Goal: Transaction & Acquisition: Purchase product/service

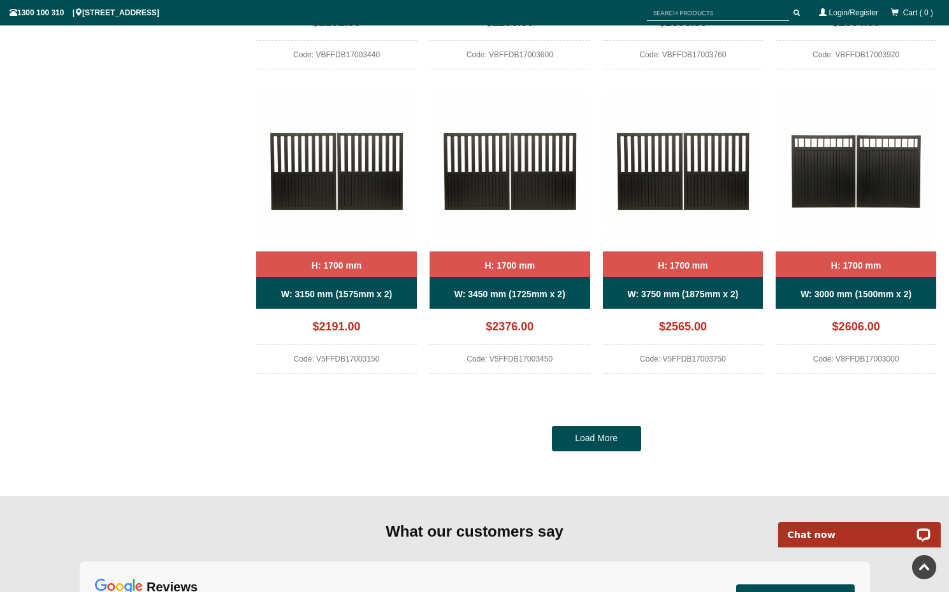
scroll to position [1164, 0]
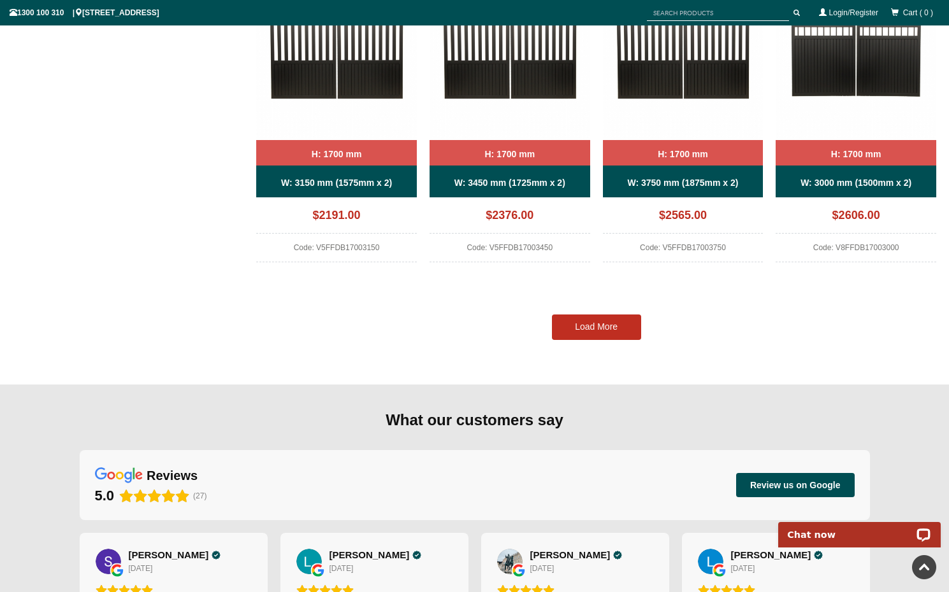
click at [599, 329] on link "Load More" at bounding box center [596, 327] width 89 height 25
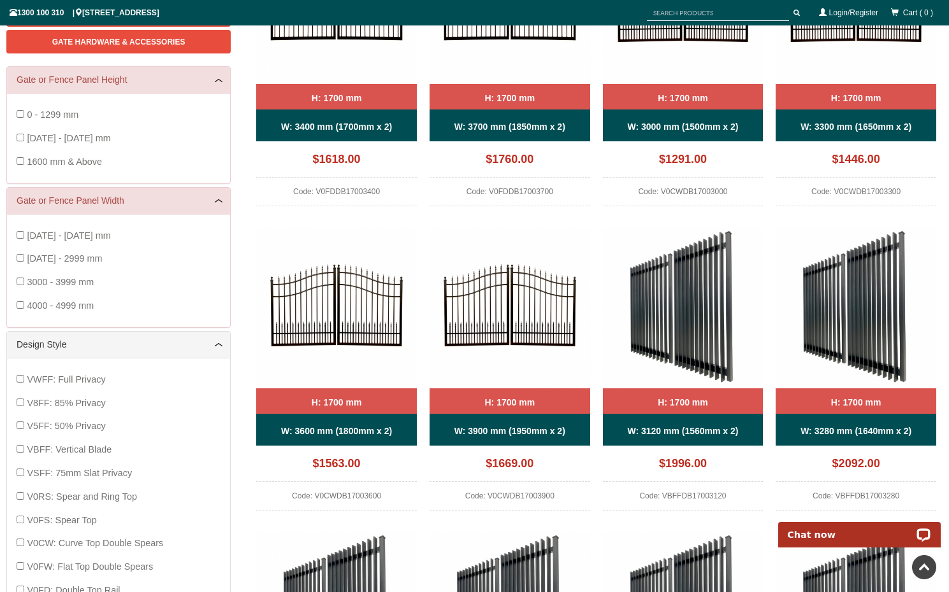
scroll to position [83, 0]
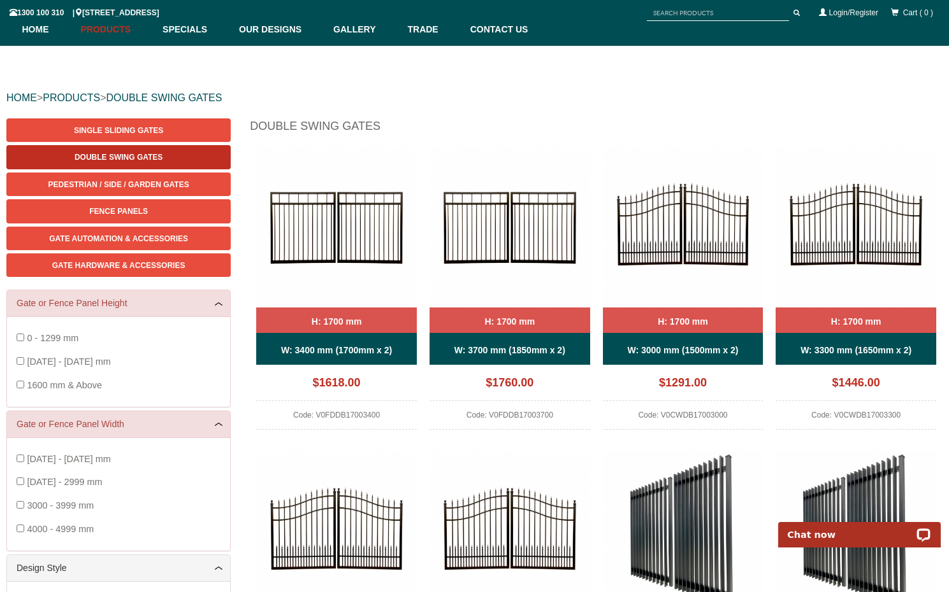
click at [111, 158] on span "Double Swing Gates" at bounding box center [119, 157] width 88 height 9
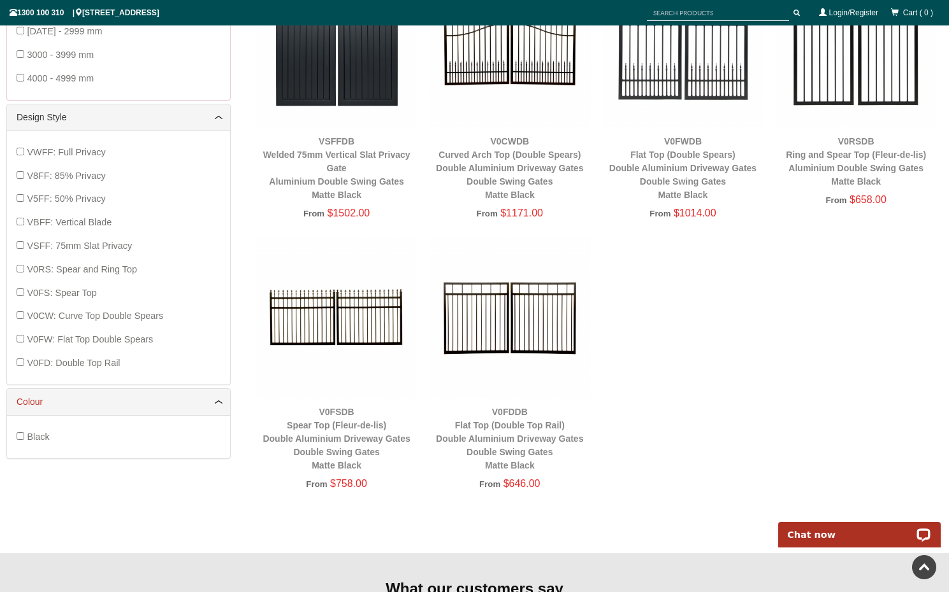
click at [153, 398] on link "Colour" at bounding box center [119, 402] width 204 height 13
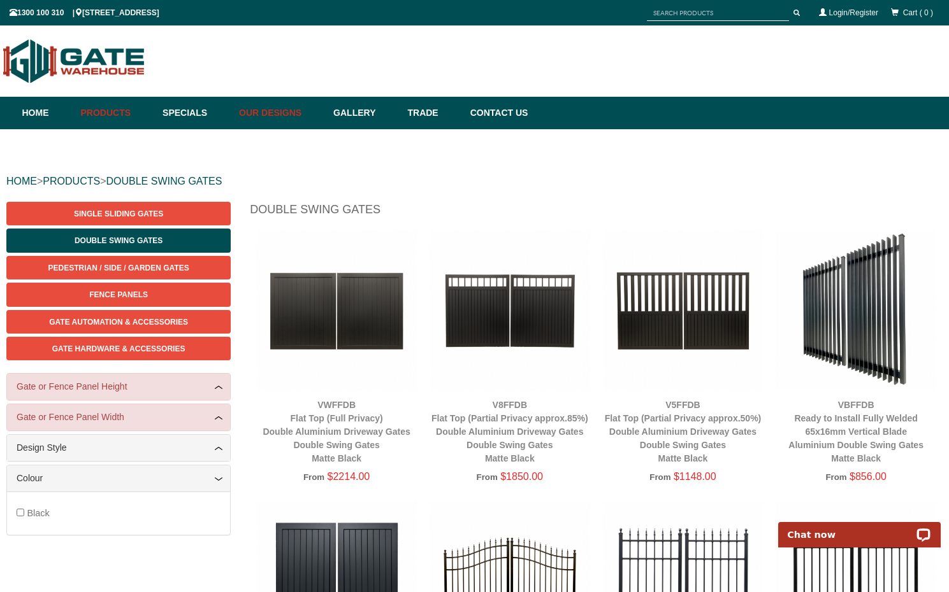
click at [275, 110] on link "Our Designs" at bounding box center [280, 113] width 94 height 32
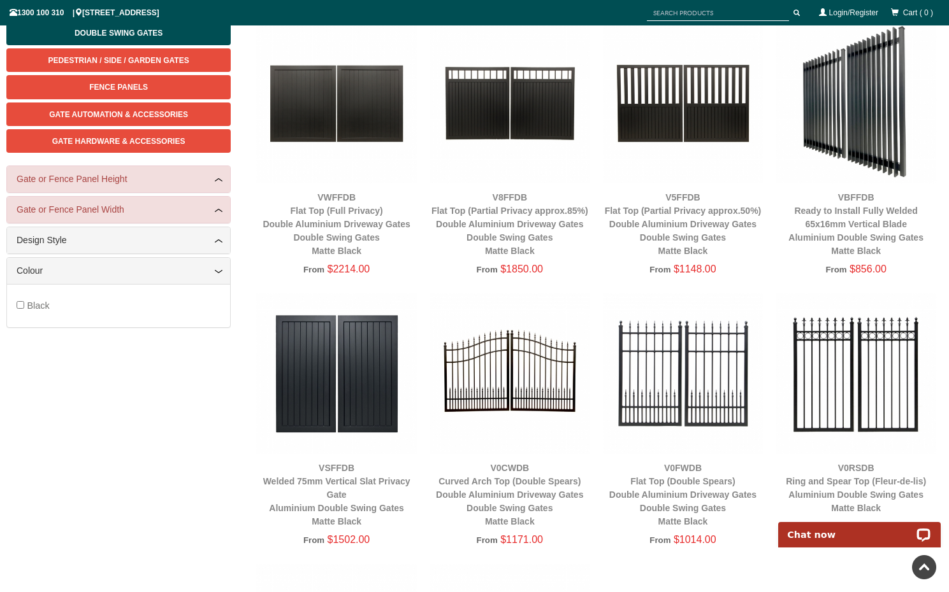
click at [473, 91] on img at bounding box center [509, 103] width 161 height 161
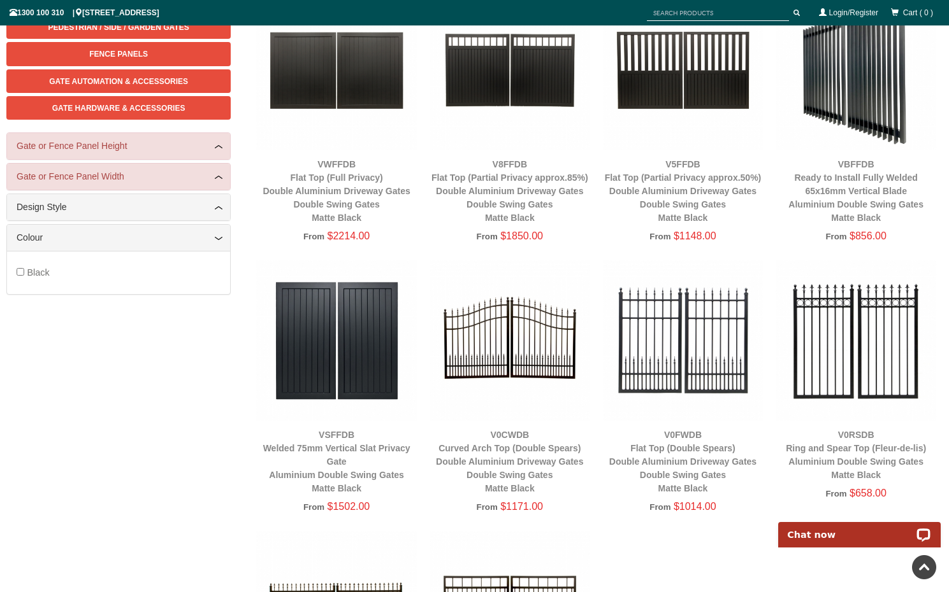
scroll to position [0, 0]
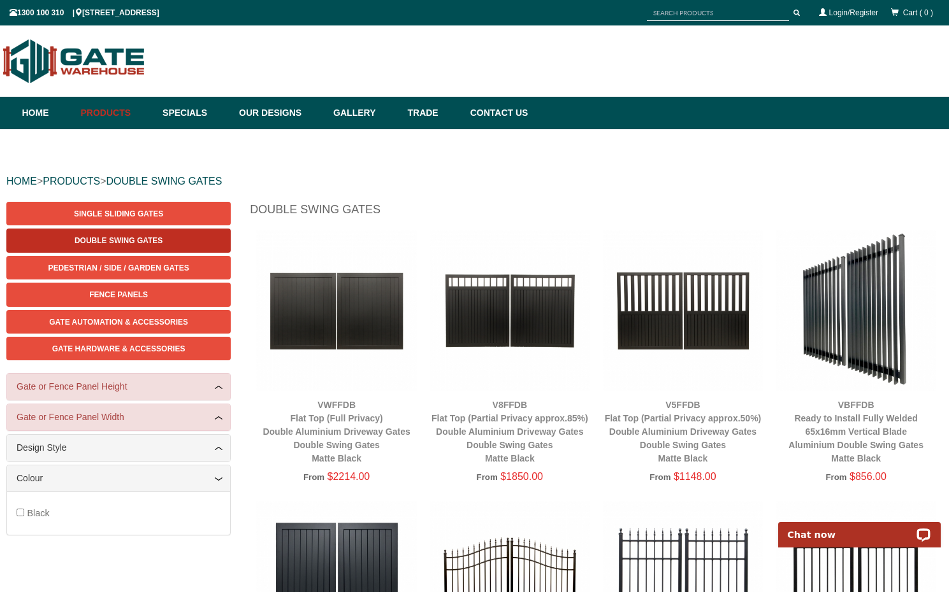
click at [96, 240] on span "Double Swing Gates" at bounding box center [119, 240] width 88 height 9
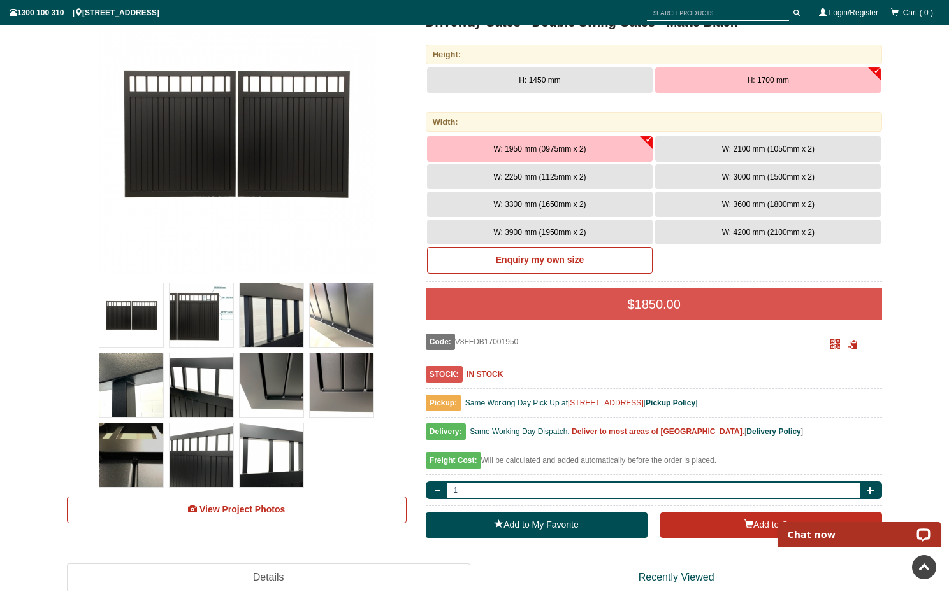
scroll to position [78, 0]
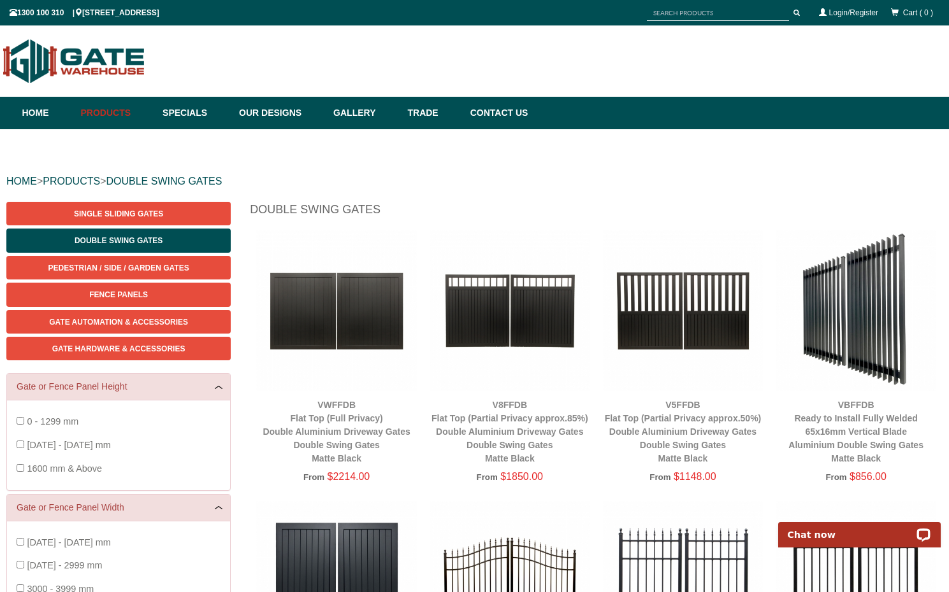
click at [305, 327] on img at bounding box center [336, 311] width 161 height 161
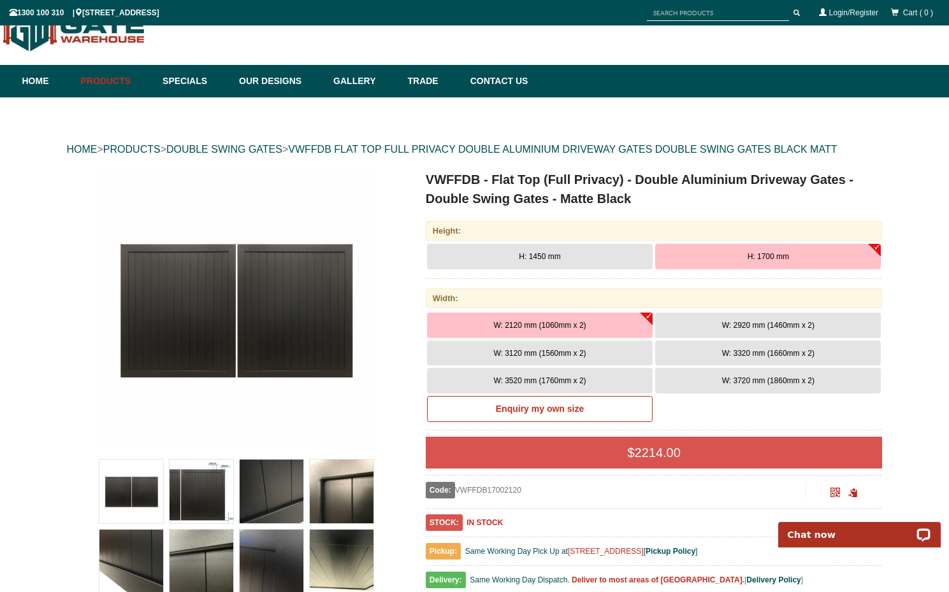
click at [525, 353] on span "W: 3120 mm (1560mm x 2)" at bounding box center [539, 353] width 92 height 9
